Goal: Task Accomplishment & Management: Use online tool/utility

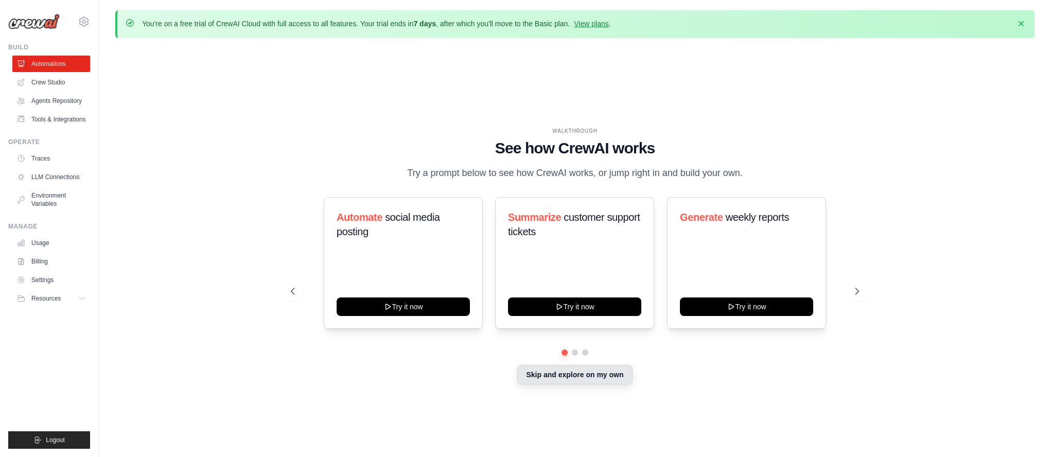
click at [564, 376] on button "Skip and explore on my own" at bounding box center [574, 375] width 115 height 20
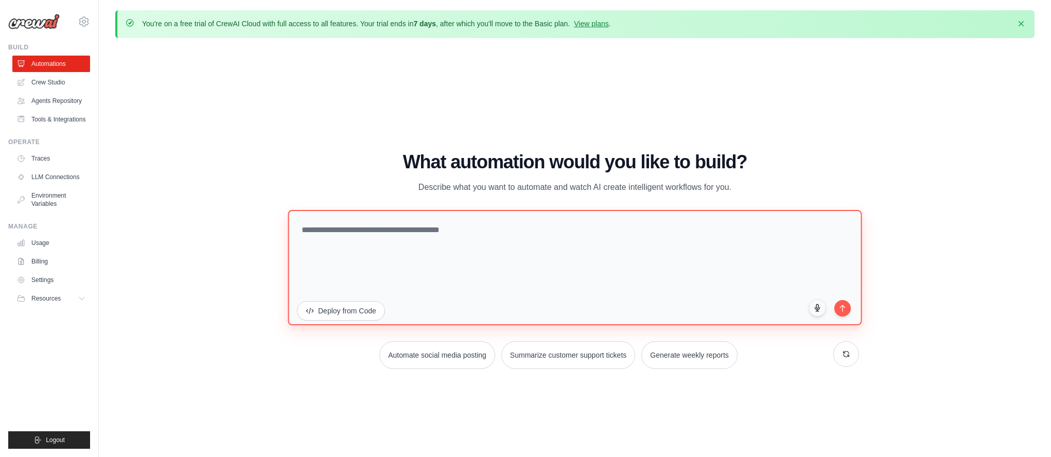
click at [457, 251] on textarea at bounding box center [575, 267] width 574 height 115
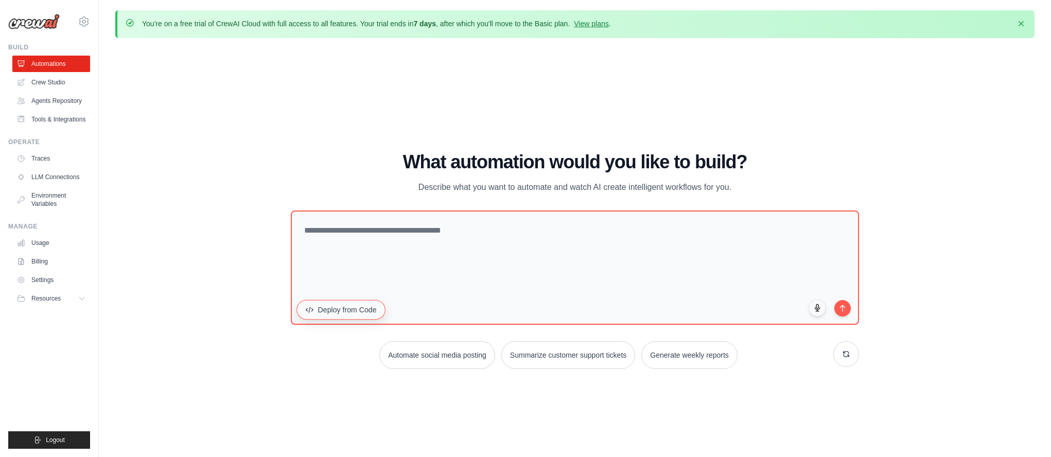
click at [366, 309] on button "Deploy from Code" at bounding box center [341, 310] width 89 height 20
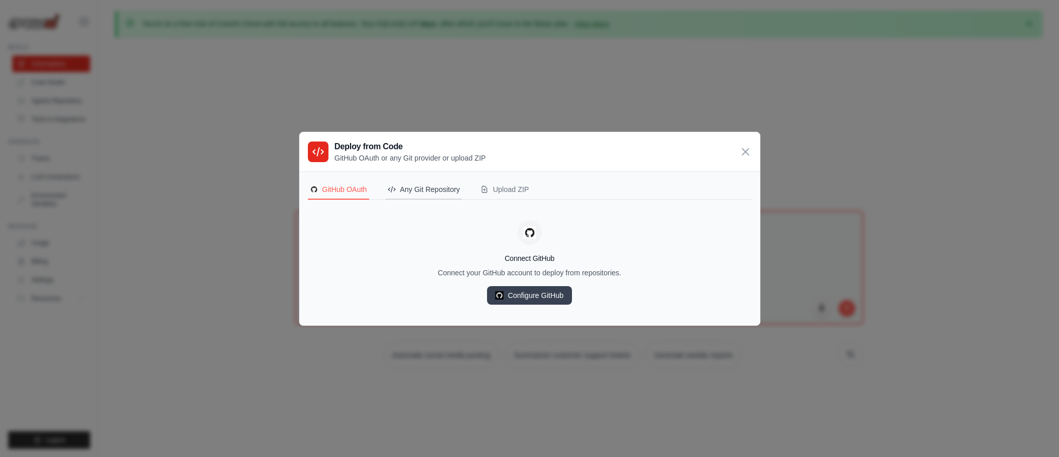
click at [427, 186] on div "Any Git Repository" at bounding box center [424, 189] width 73 height 10
click at [508, 189] on div "Upload ZIP" at bounding box center [504, 189] width 48 height 10
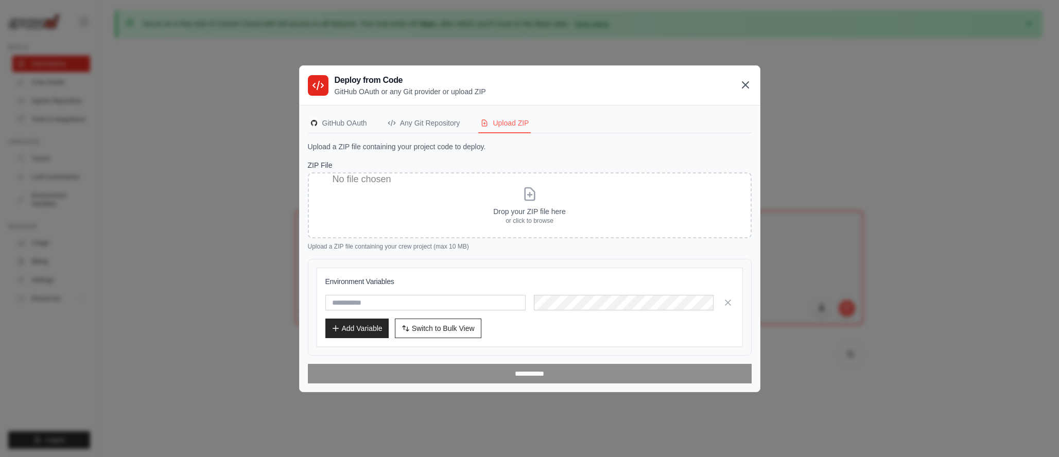
click at [747, 85] on icon at bounding box center [745, 85] width 12 height 12
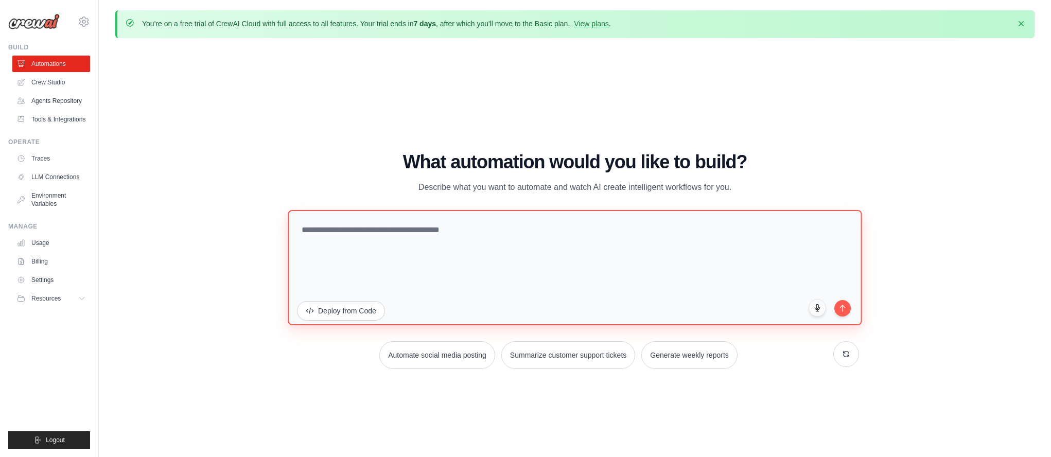
click at [505, 253] on textarea at bounding box center [575, 267] width 574 height 115
click at [479, 242] on textarea at bounding box center [575, 267] width 574 height 115
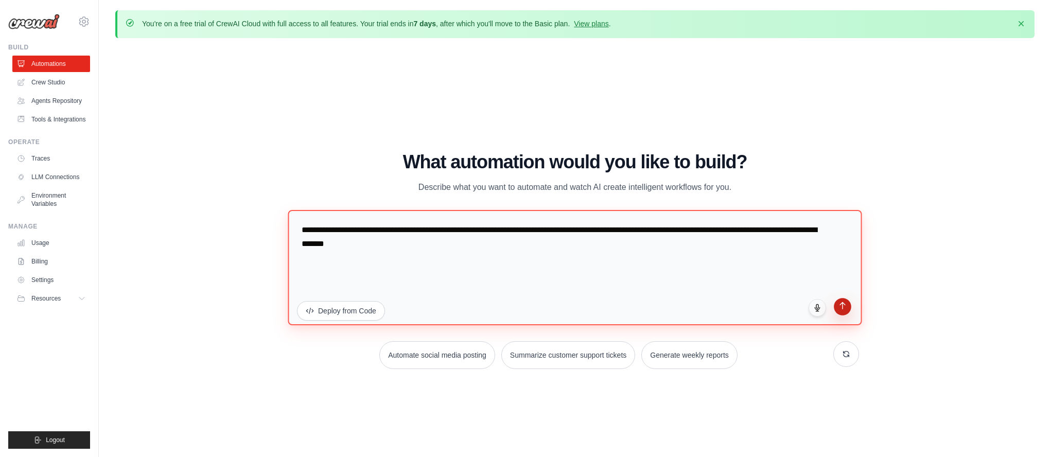
type textarea "**********"
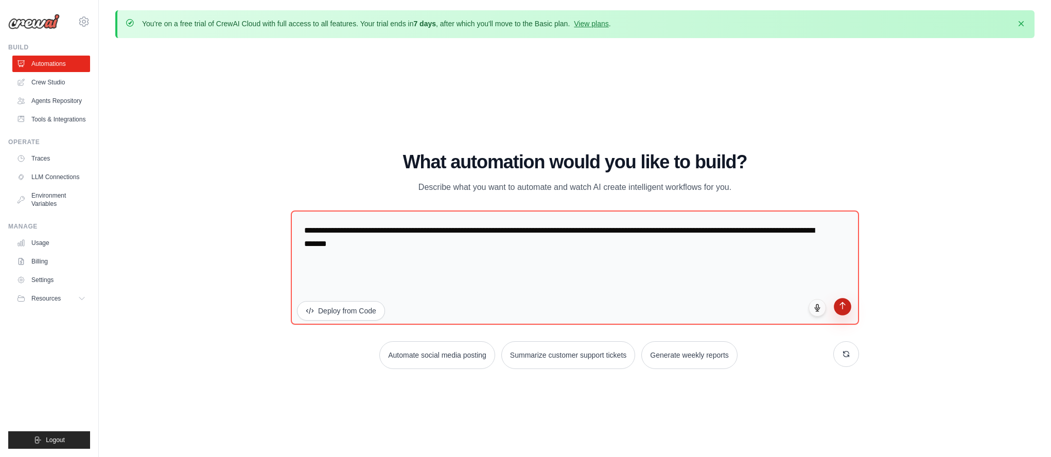
click at [840, 309] on icon "submit" at bounding box center [843, 306] width 9 height 9
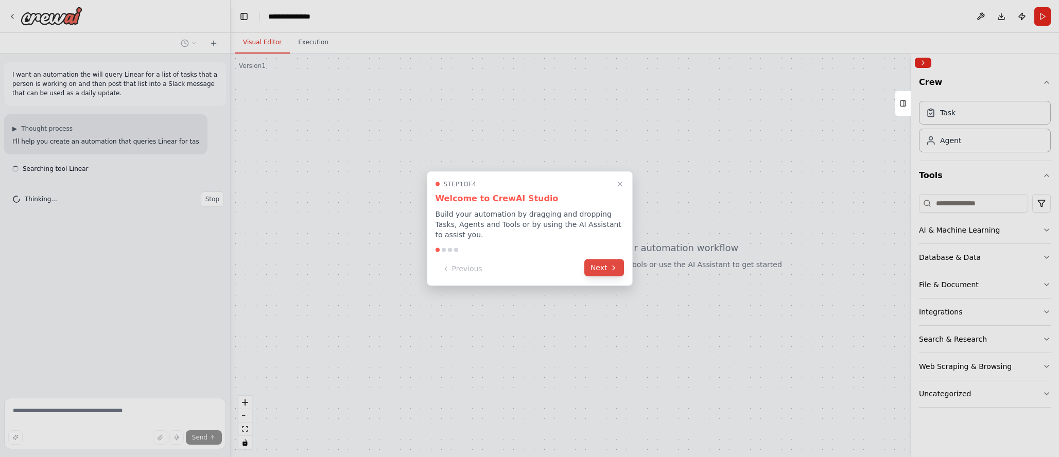
click at [599, 268] on button "Next" at bounding box center [604, 267] width 40 height 17
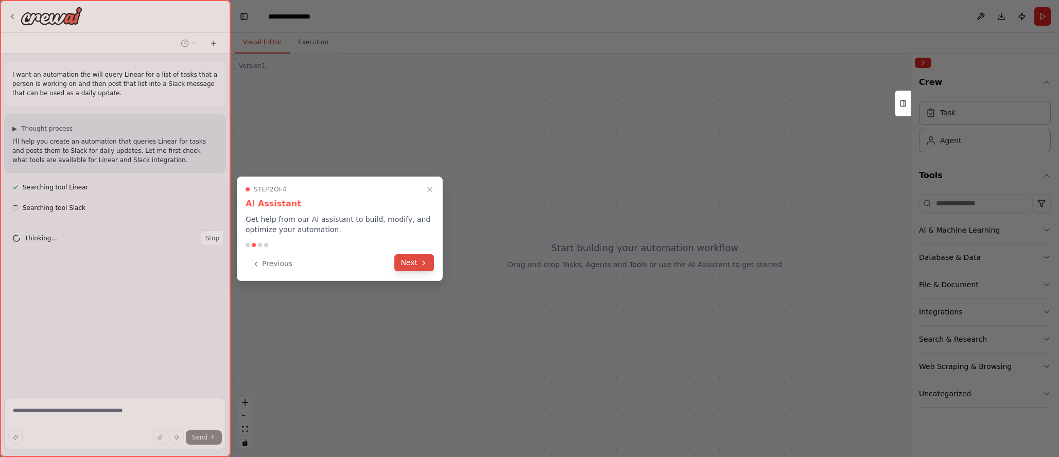
click at [411, 262] on button "Next" at bounding box center [414, 262] width 40 height 17
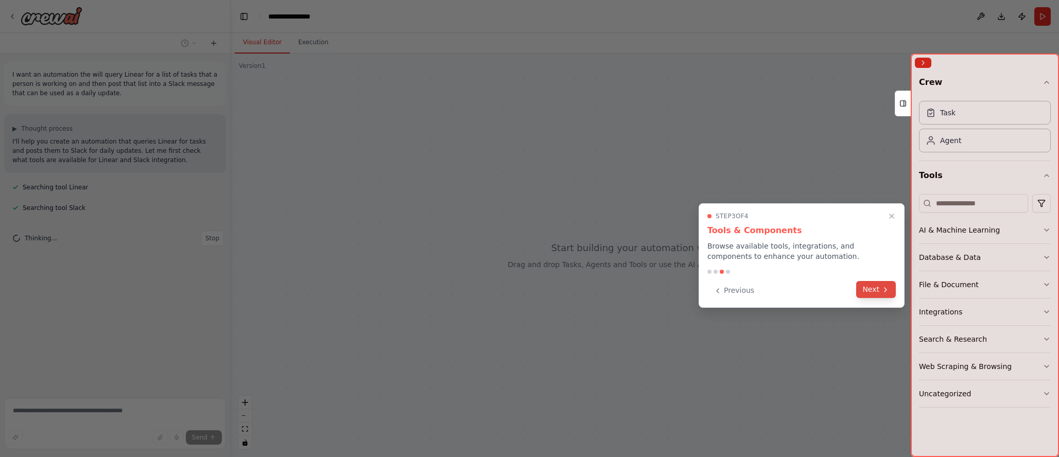
click at [861, 293] on button "Next" at bounding box center [876, 289] width 40 height 17
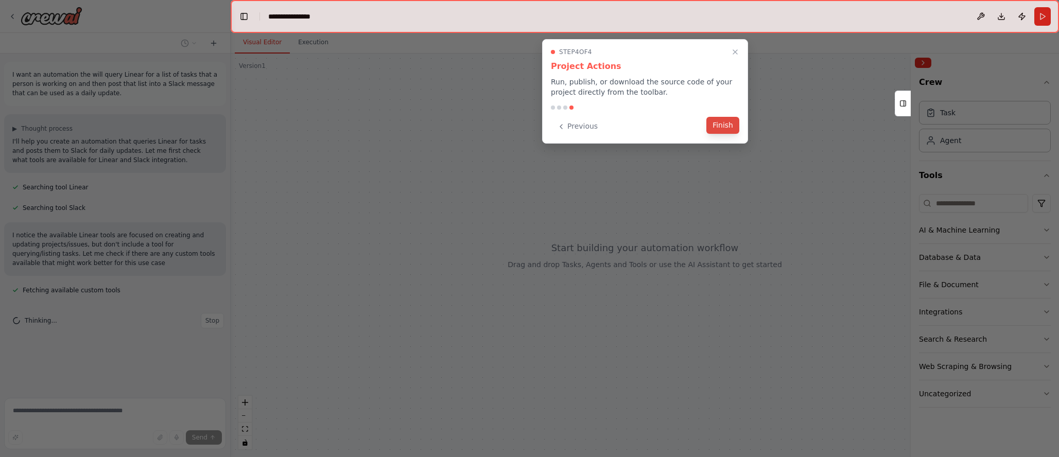
click at [731, 122] on button "Finish" at bounding box center [722, 125] width 33 height 17
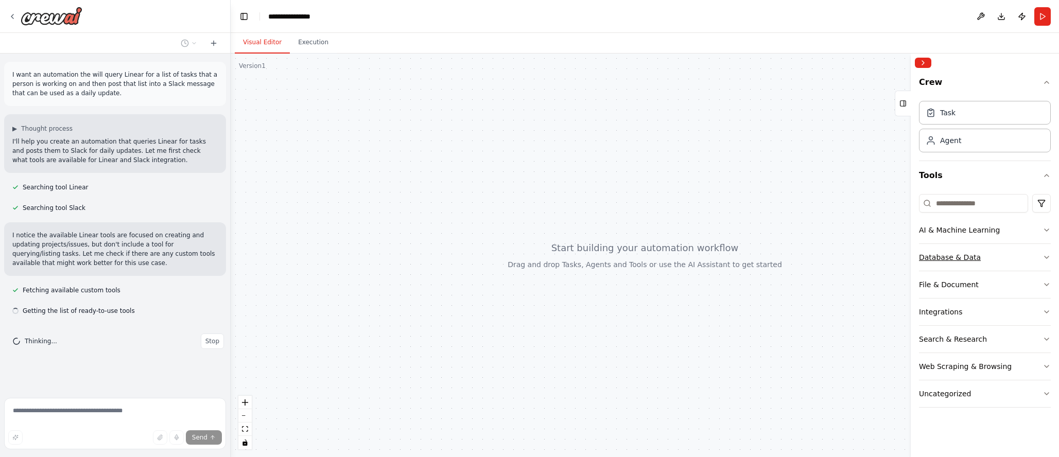
click at [960, 263] on button "Database & Data" at bounding box center [985, 257] width 132 height 27
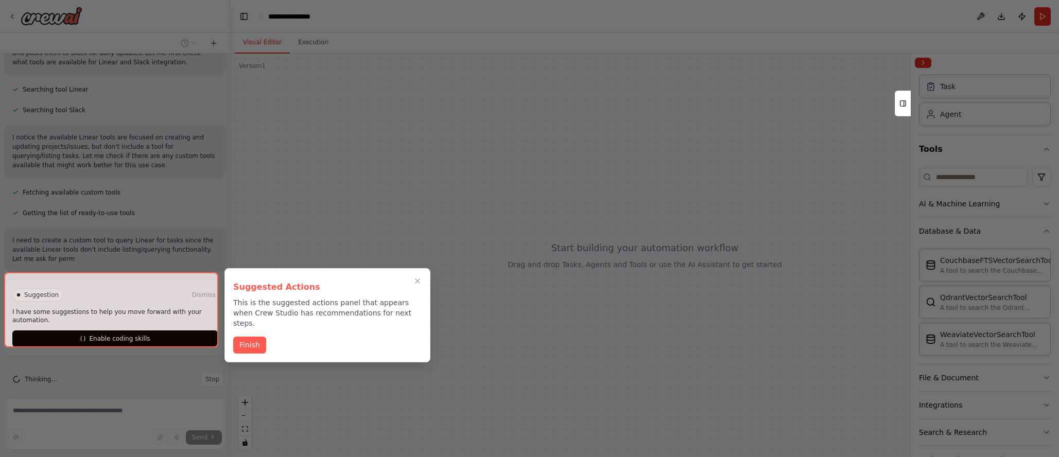
scroll to position [107, 0]
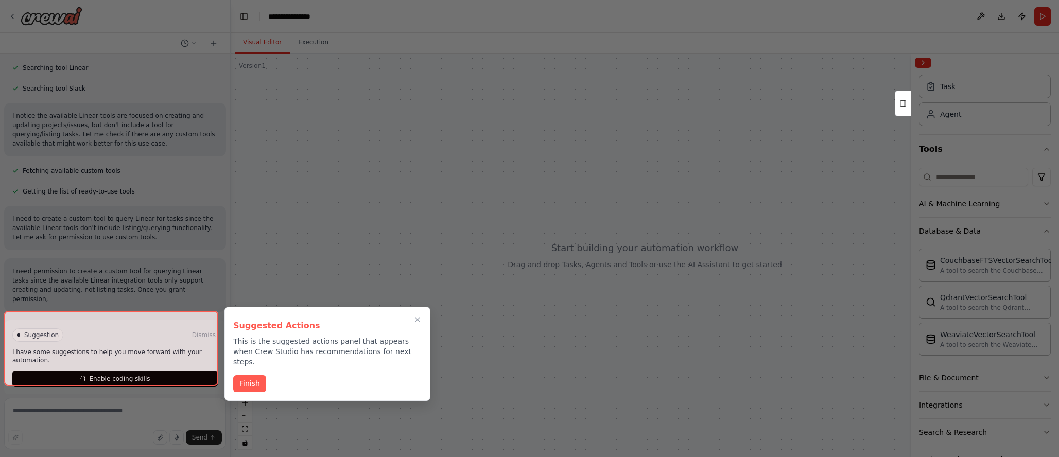
click at [231, 372] on div "Suggested Actions This is the suggested actions panel that appears when Crew St…" at bounding box center [327, 354] width 206 height 94
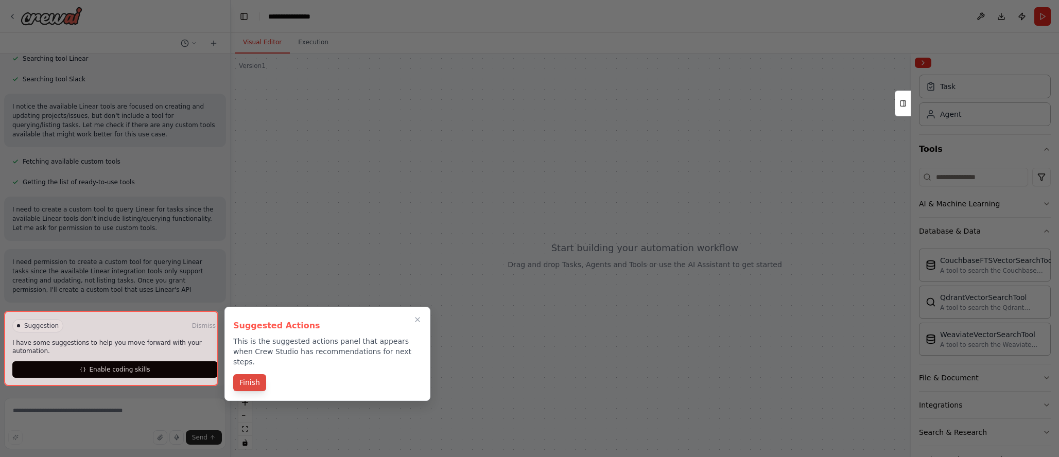
click at [241, 374] on button "Finish" at bounding box center [249, 382] width 33 height 17
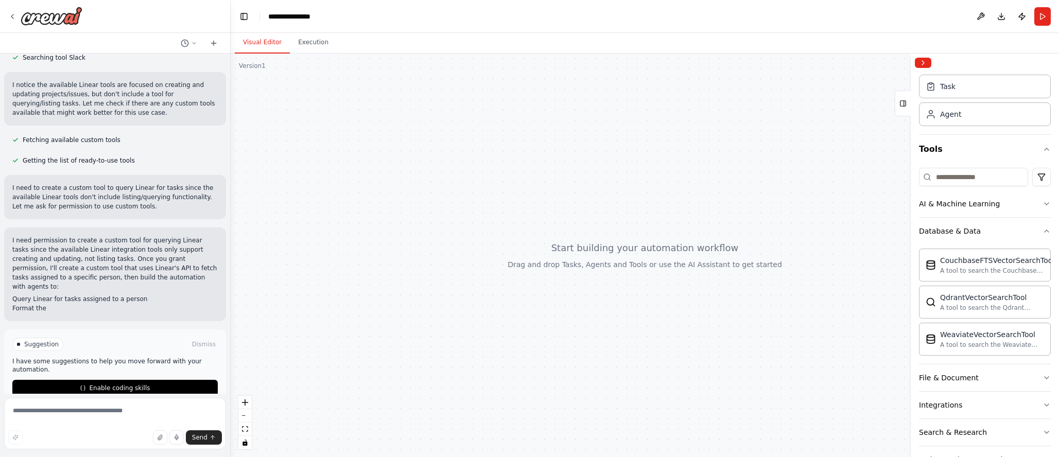
click at [143, 380] on button "Enable coding skills" at bounding box center [114, 388] width 205 height 16
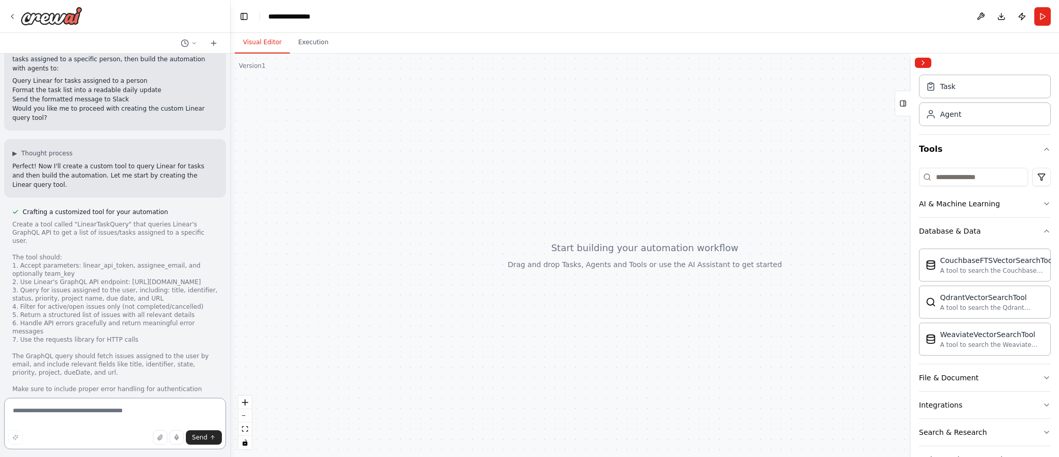
scroll to position [430, 0]
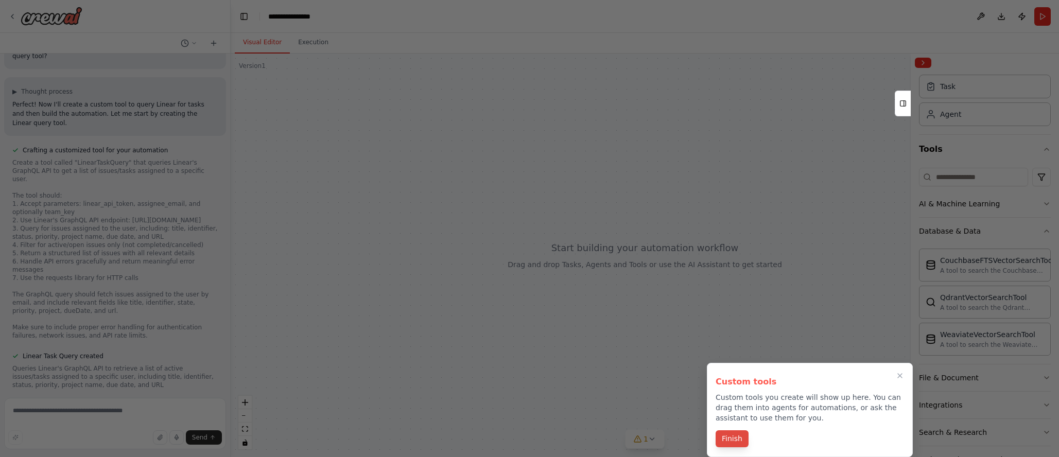
click at [732, 440] on button "Finish" at bounding box center [732, 438] width 33 height 17
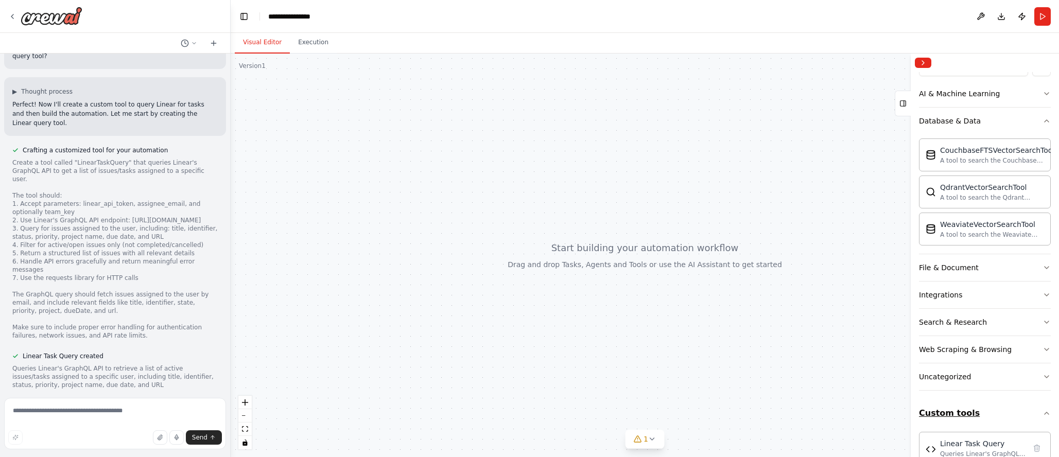
scroll to position [161, 0]
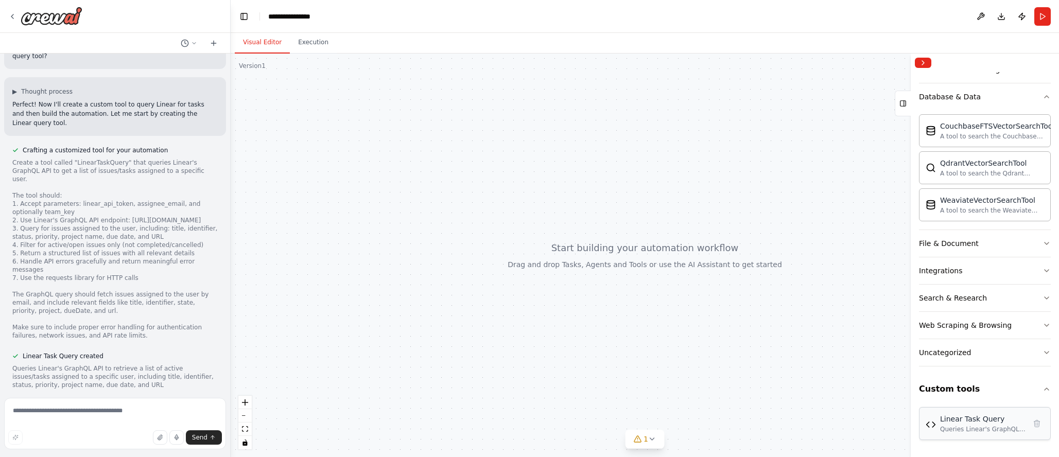
click at [971, 431] on div "Queries Linear's GraphQL API to retrieve a list of active issues/tasks assigned…" at bounding box center [982, 429] width 85 height 8
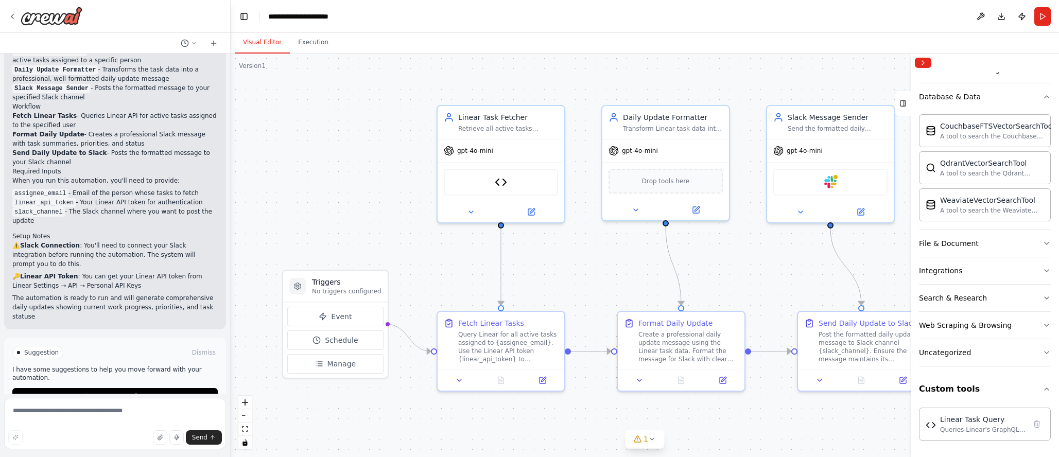
scroll to position [1215, 0]
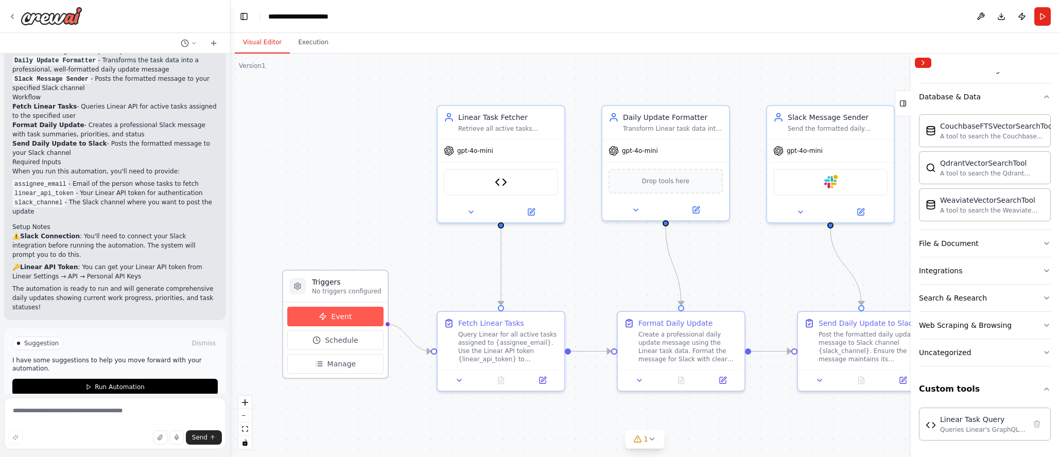
click at [329, 316] on button "Event" at bounding box center [335, 317] width 96 height 20
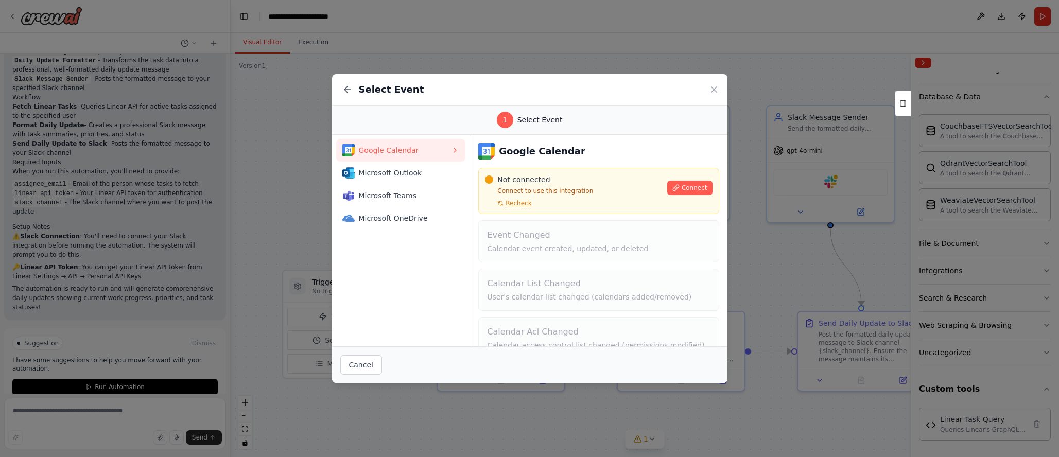
scroll to position [70, 0]
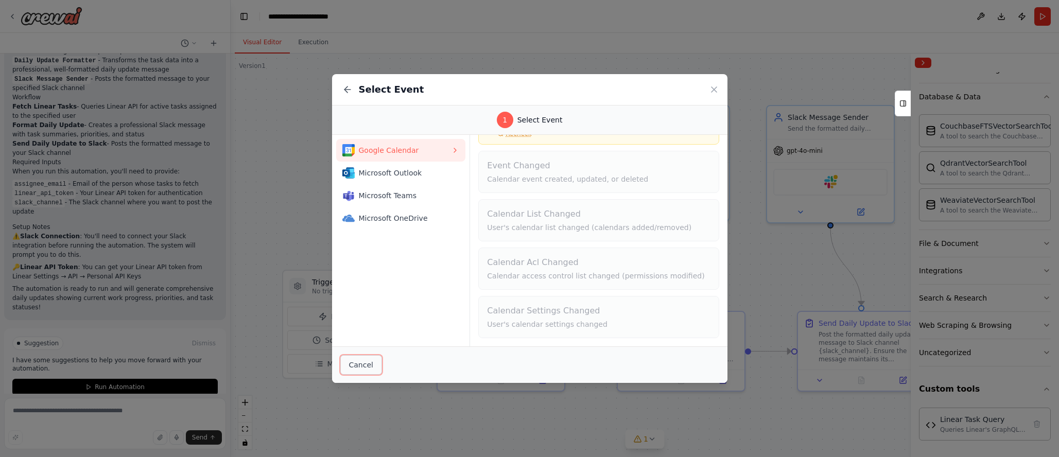
click at [348, 363] on button "Cancel" at bounding box center [361, 365] width 42 height 20
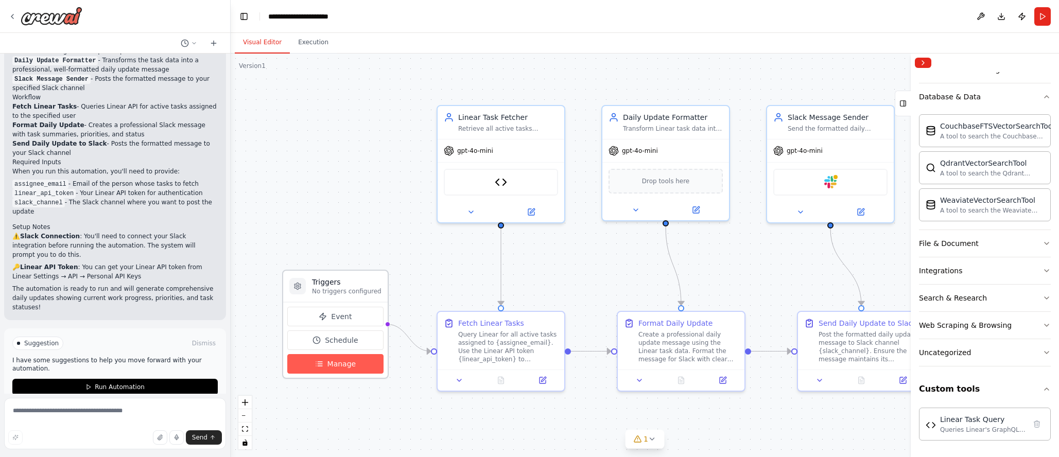
click at [338, 364] on span "Manage" at bounding box center [341, 364] width 29 height 10
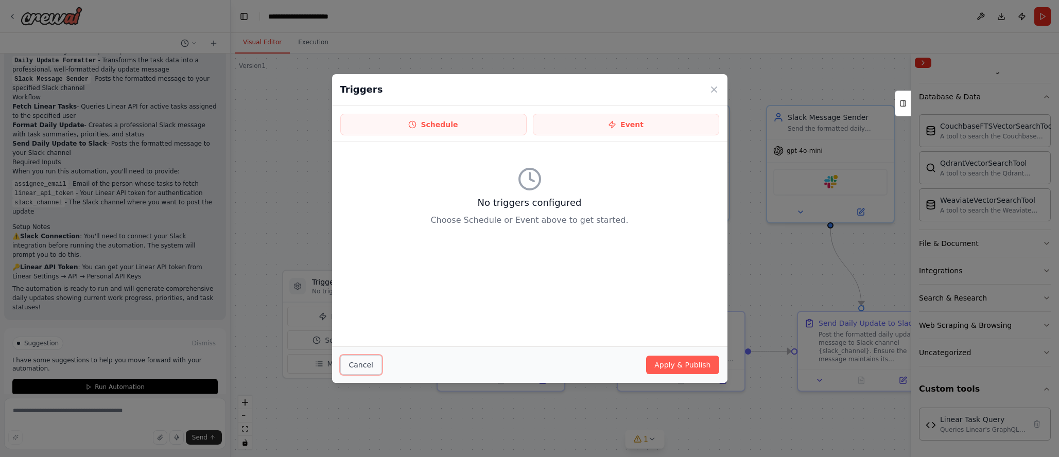
click at [354, 367] on button "Cancel" at bounding box center [361, 365] width 42 height 20
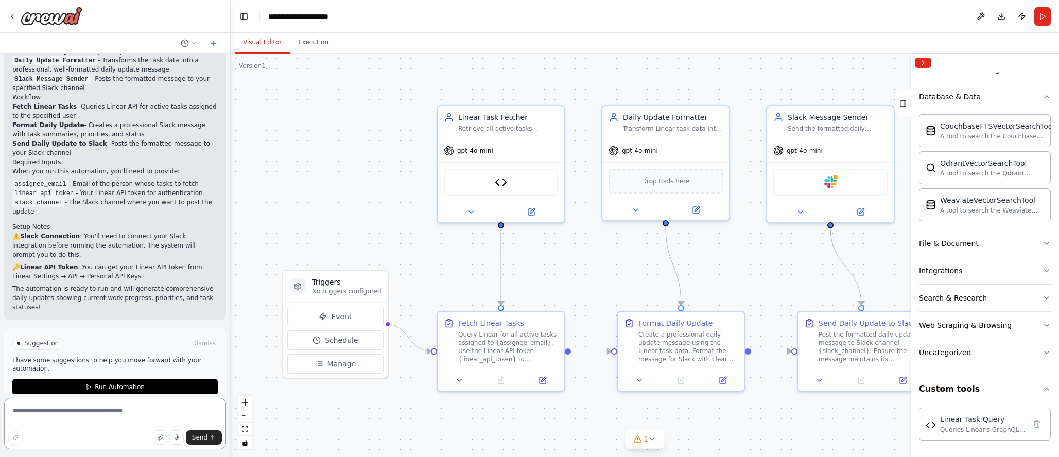
click at [129, 419] on textarea at bounding box center [115, 423] width 222 height 51
click at [72, 379] on button "Run Automation" at bounding box center [114, 387] width 205 height 16
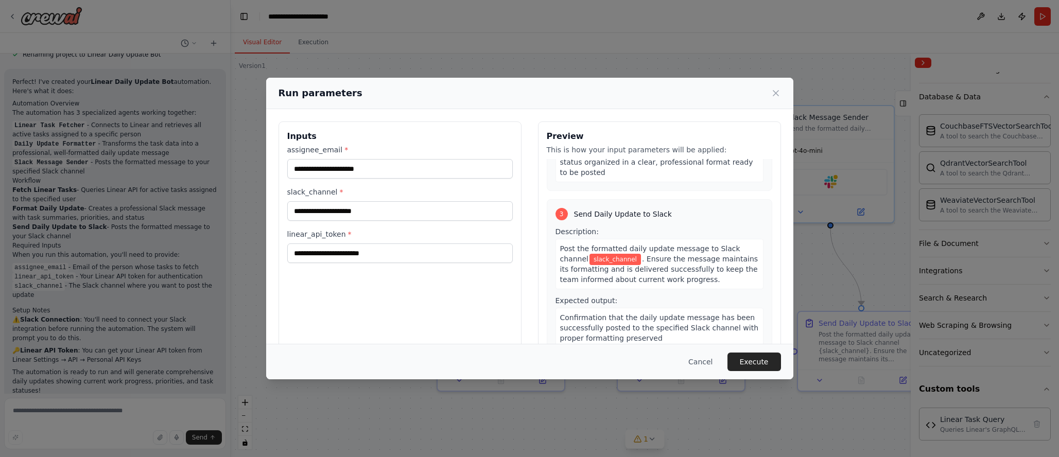
scroll to position [34, 0]
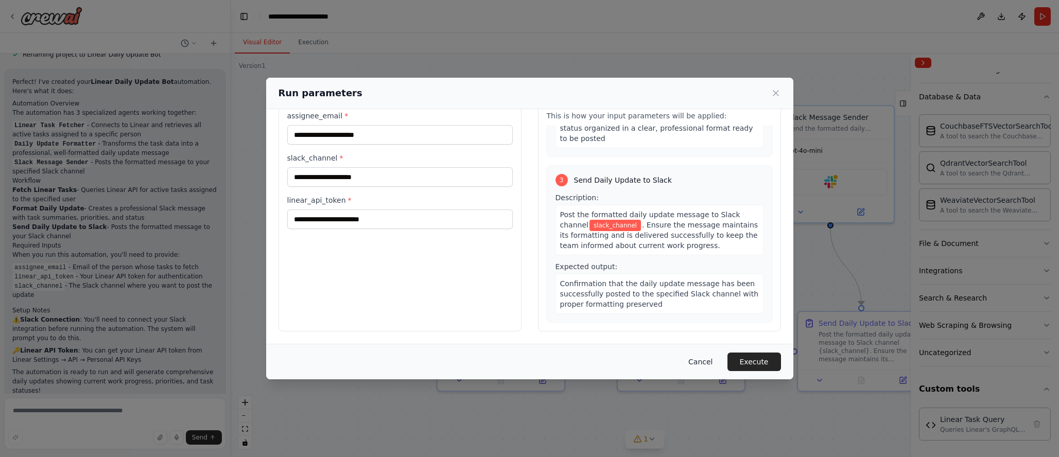
click at [699, 363] on button "Cancel" at bounding box center [700, 362] width 41 height 19
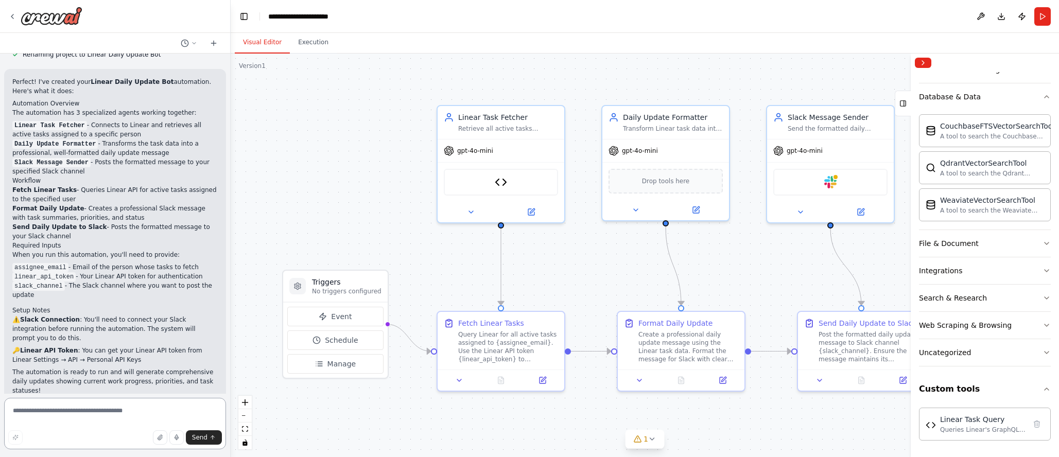
click at [107, 410] on textarea at bounding box center [115, 423] width 222 height 51
type textarea "**********"
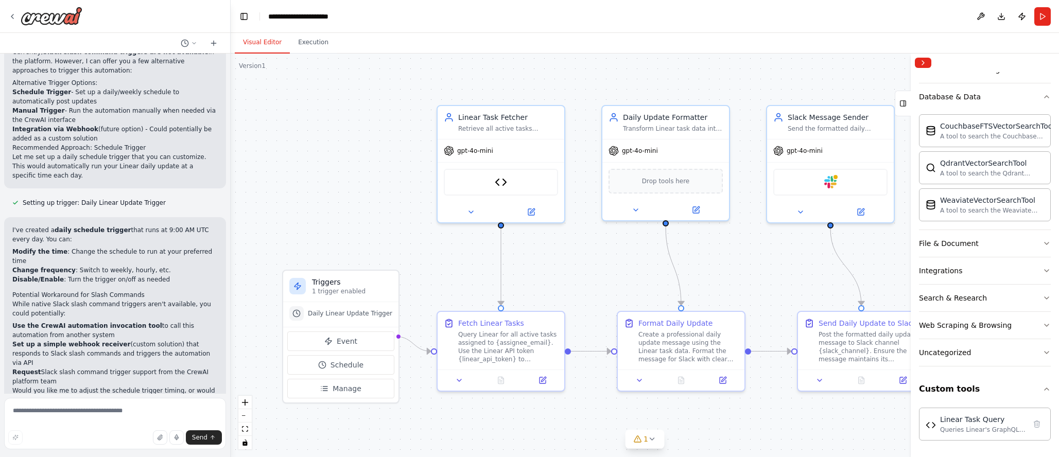
scroll to position [1695, 0]
